Goal: Task Accomplishment & Management: Complete application form

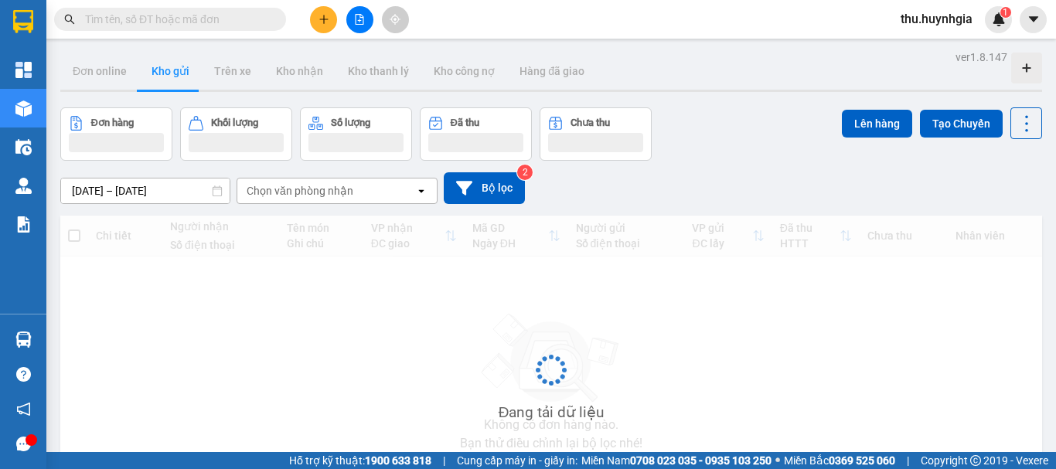
click at [198, 21] on input "text" at bounding box center [176, 19] width 182 height 17
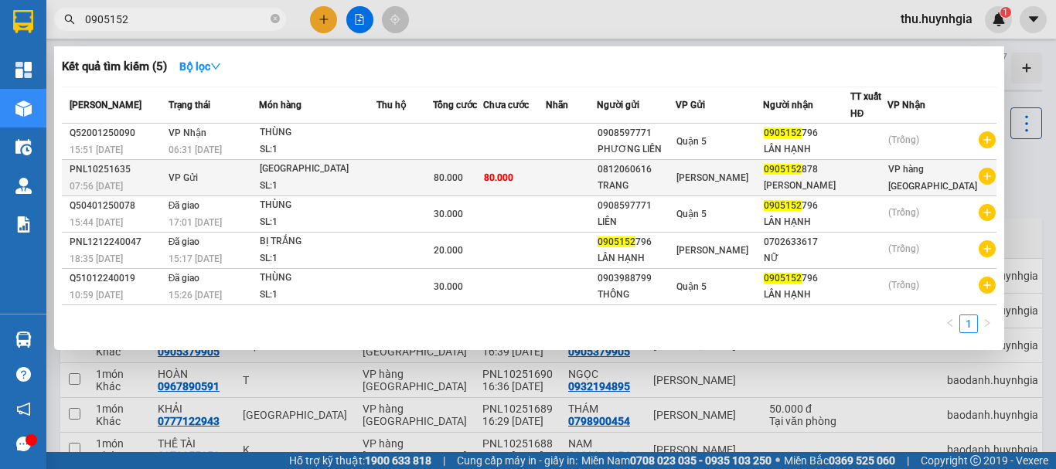
type input "0905152"
click at [593, 186] on td at bounding box center [571, 178] width 51 height 36
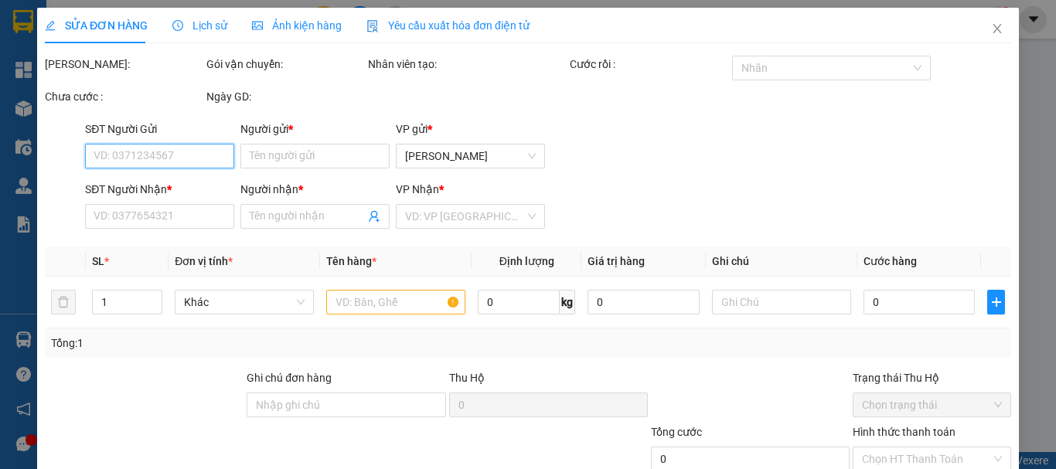
type input "0812060616"
type input "TRANG"
type input "0905152878"
type input "[PERSON_NAME]"
type input "80.000"
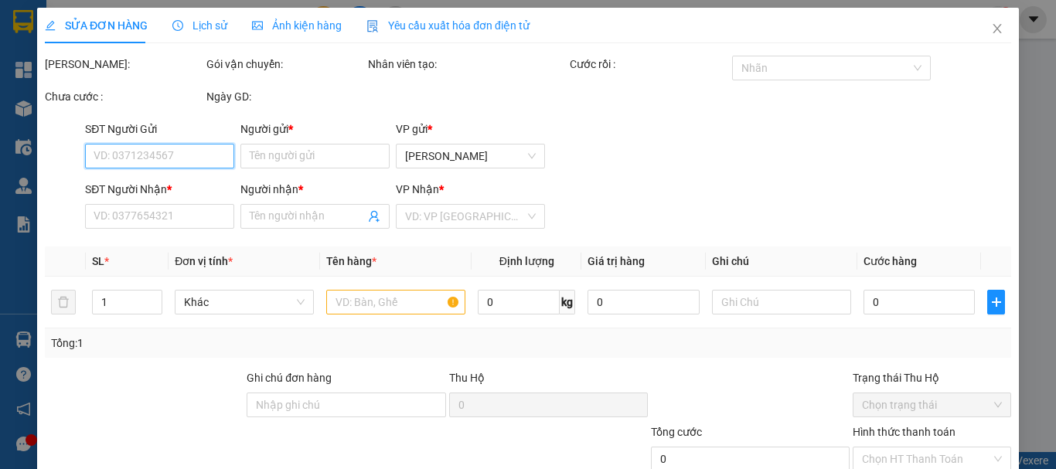
type input "80.000"
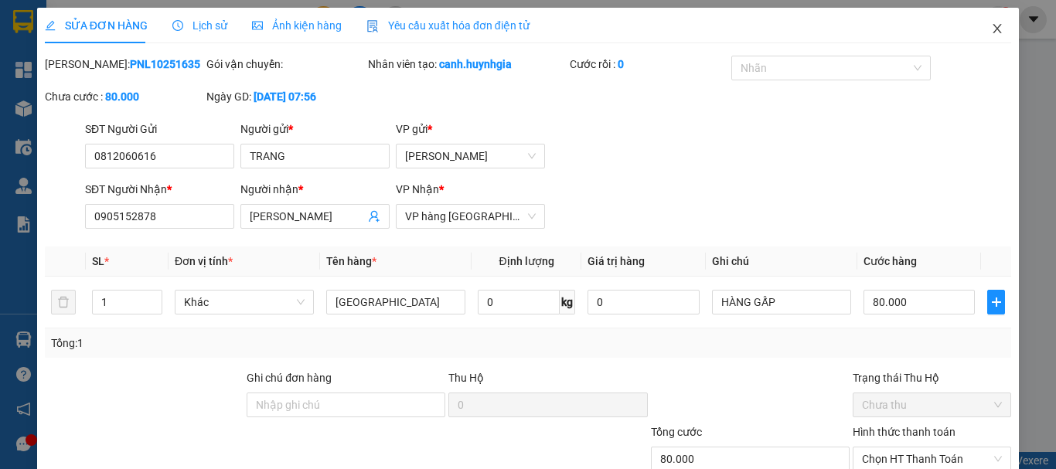
click at [991, 32] on icon "close" at bounding box center [997, 28] width 12 height 12
